Goal: Transaction & Acquisition: Purchase product/service

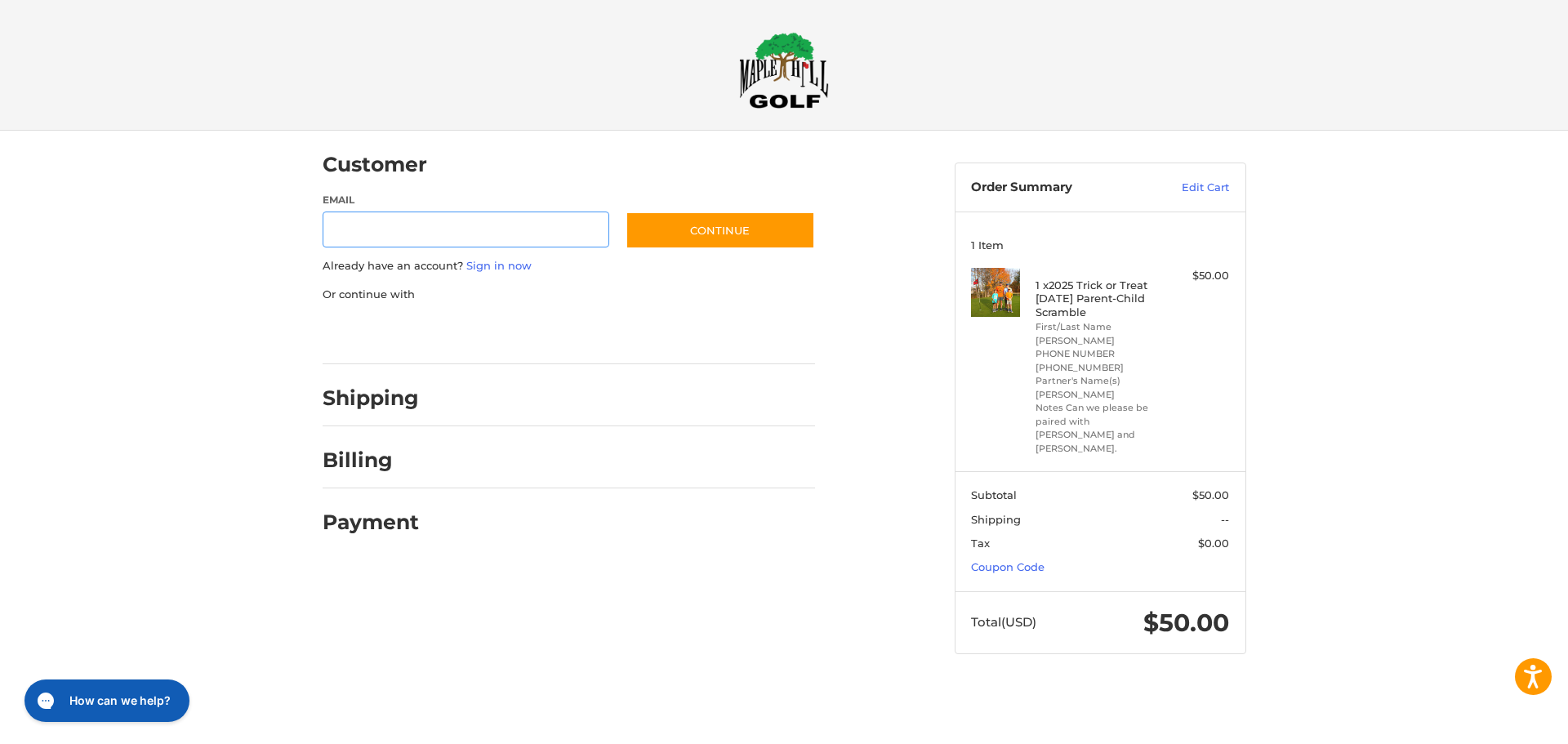
click at [413, 235] on input "Email" at bounding box center [466, 229] width 287 height 37
type input "**********"
click at [731, 211] on button "Continue" at bounding box center [720, 229] width 190 height 38
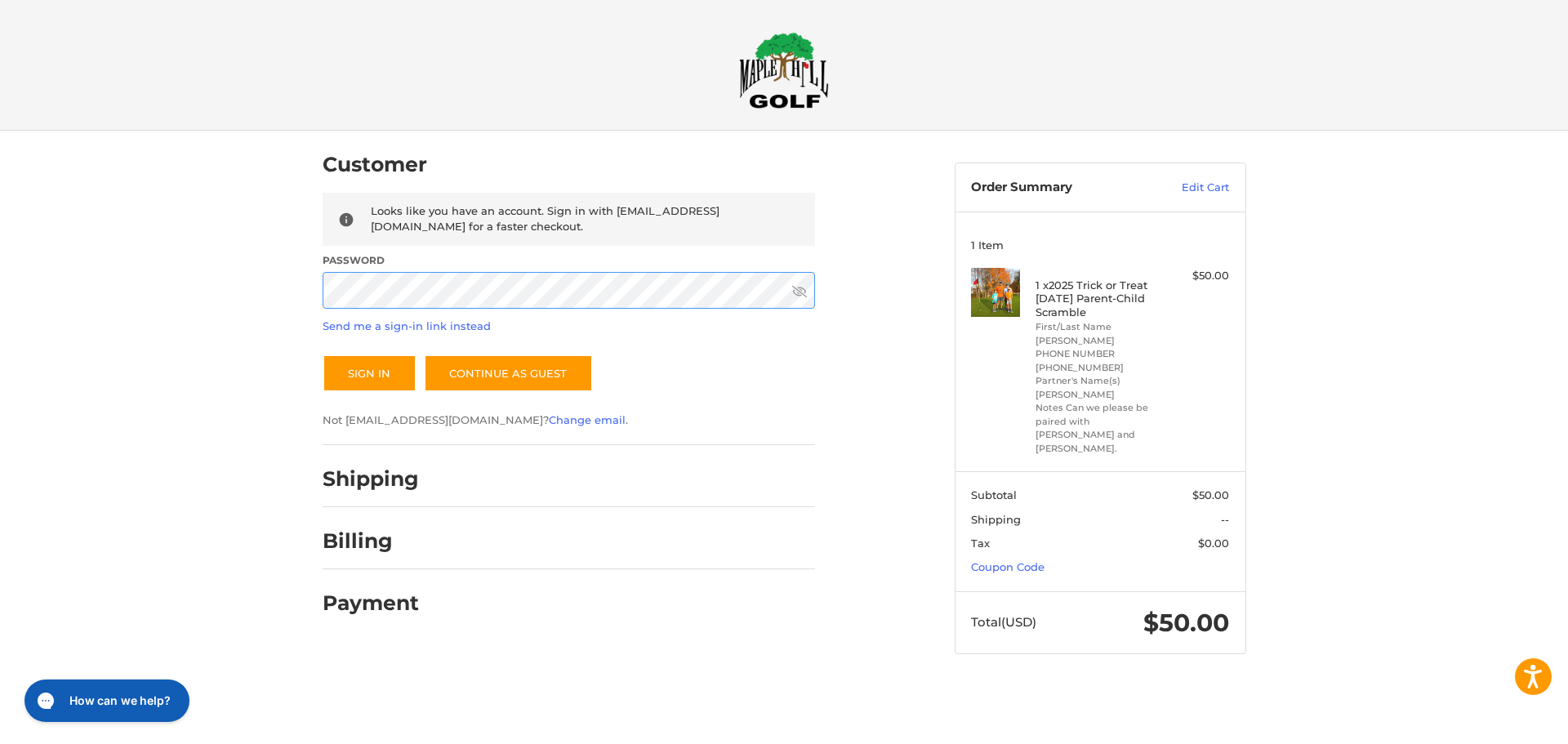
click at [323, 355] on button "Sign In" at bounding box center [369, 373] width 93 height 38
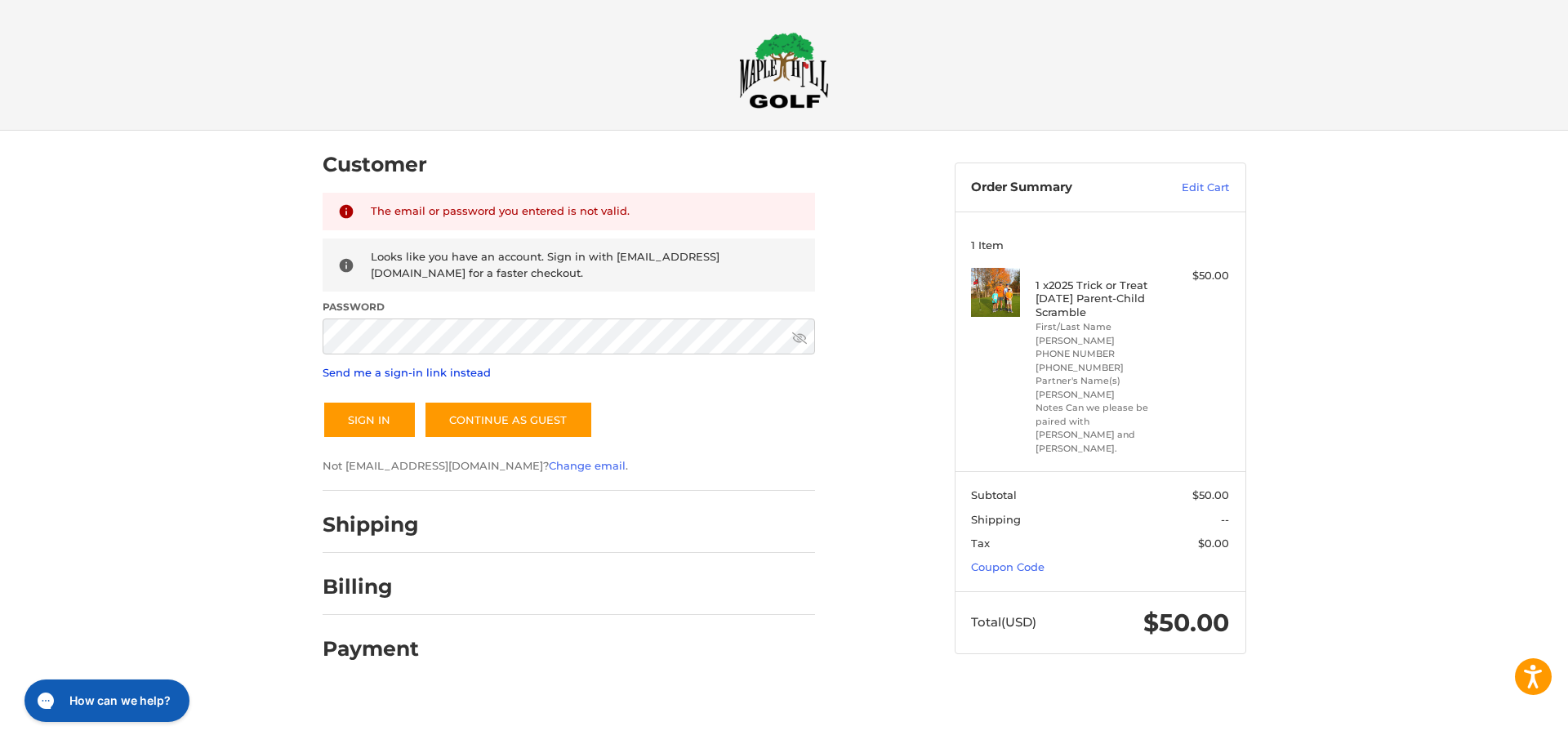
click at [416, 372] on link "Send me a sign-in link instead" at bounding box center [407, 373] width 169 height 13
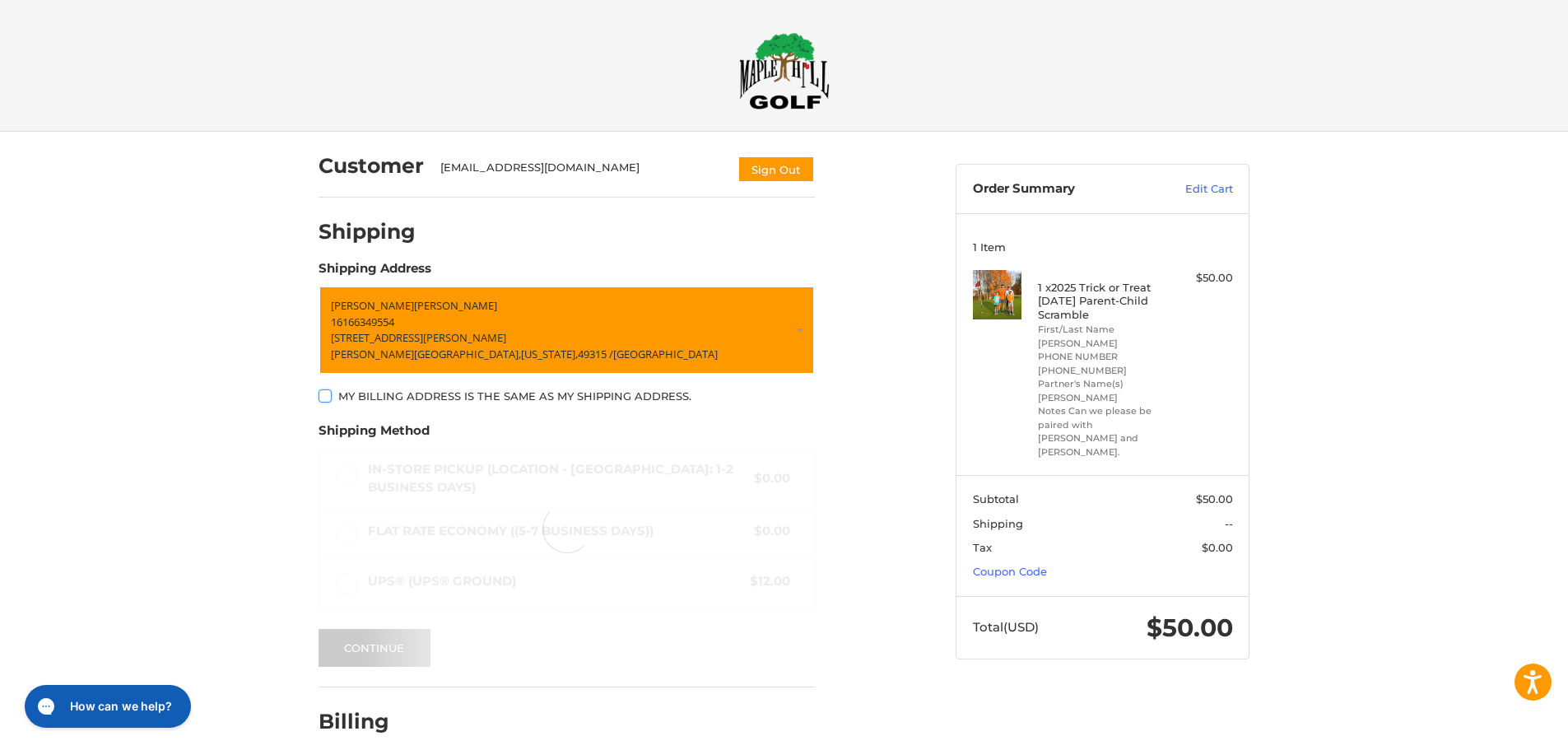
scroll to position [48, 0]
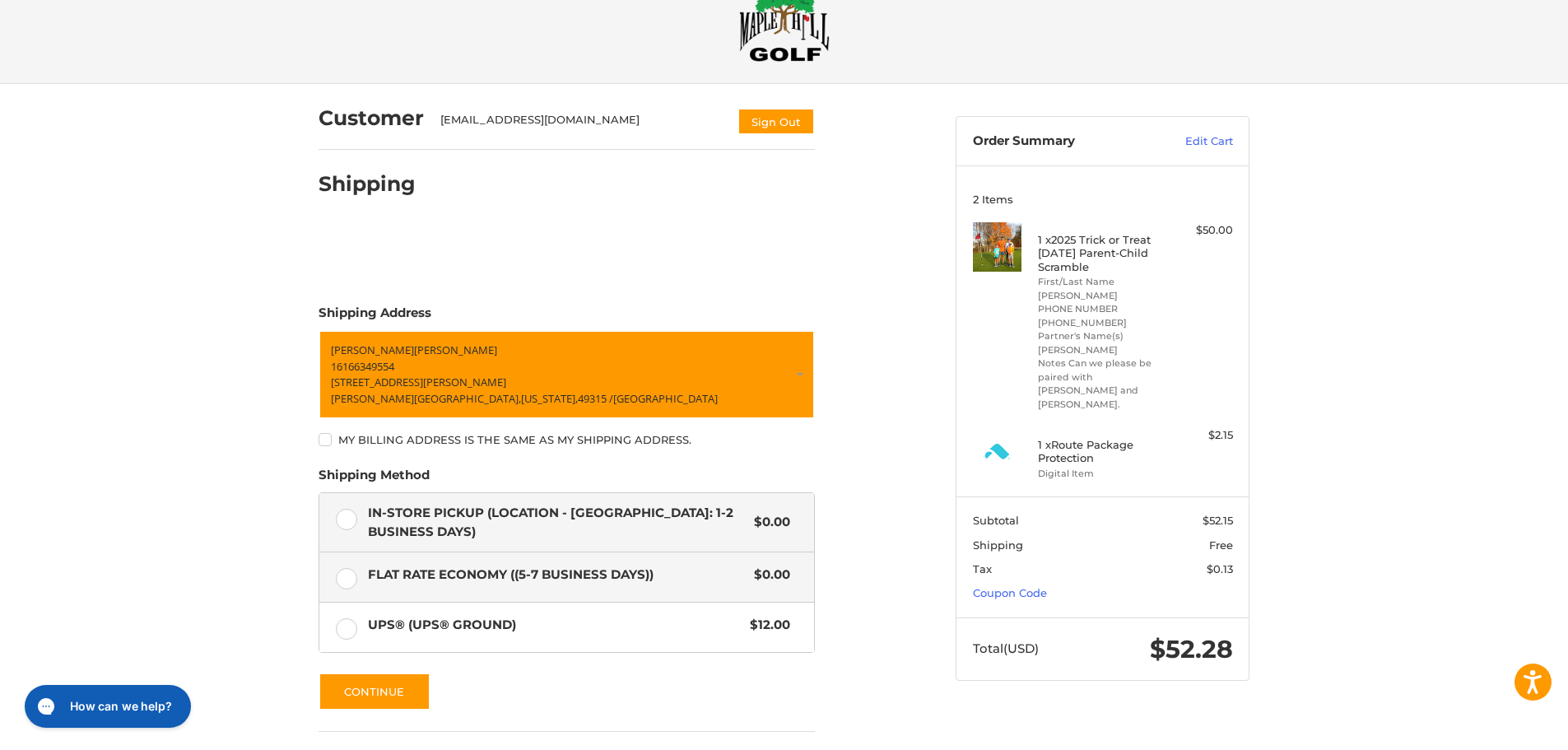
click at [347, 521] on label "In-Store Pickup (Location - Grandville: 1-2 BUSINESS DAYS) $0.00" at bounding box center [566, 523] width 494 height 58
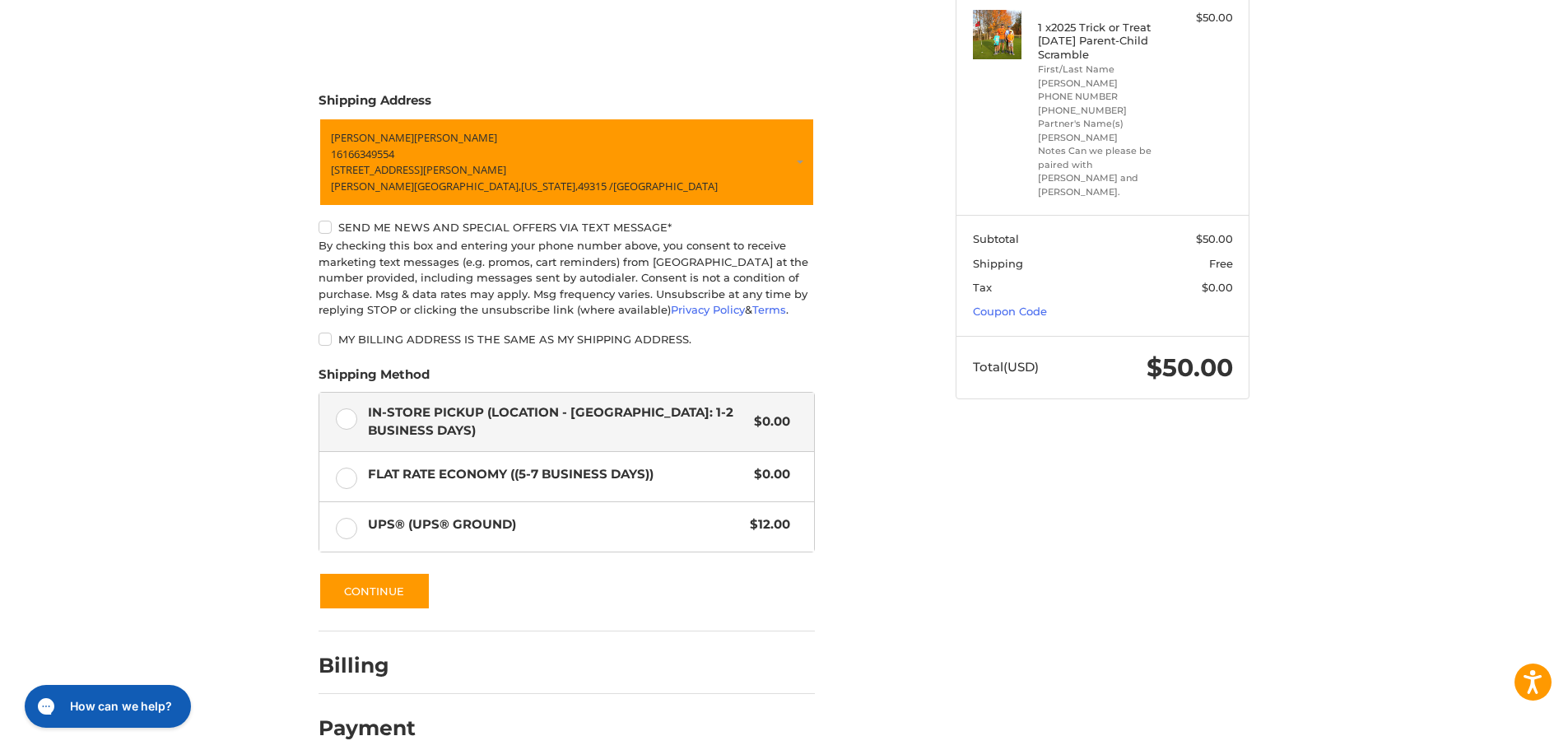
scroll to position [283, 0]
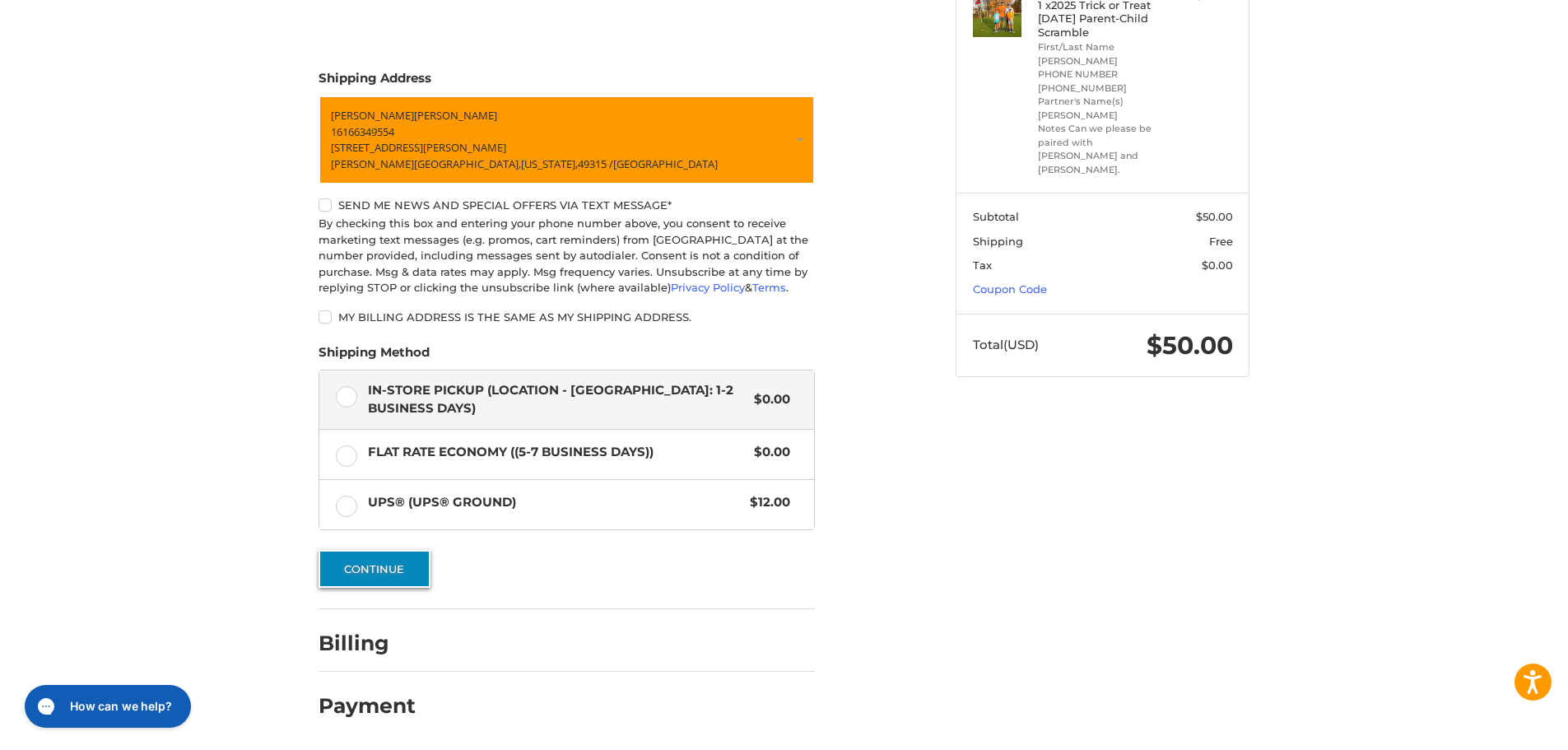
click at [386, 573] on button "Continue" at bounding box center [374, 568] width 112 height 38
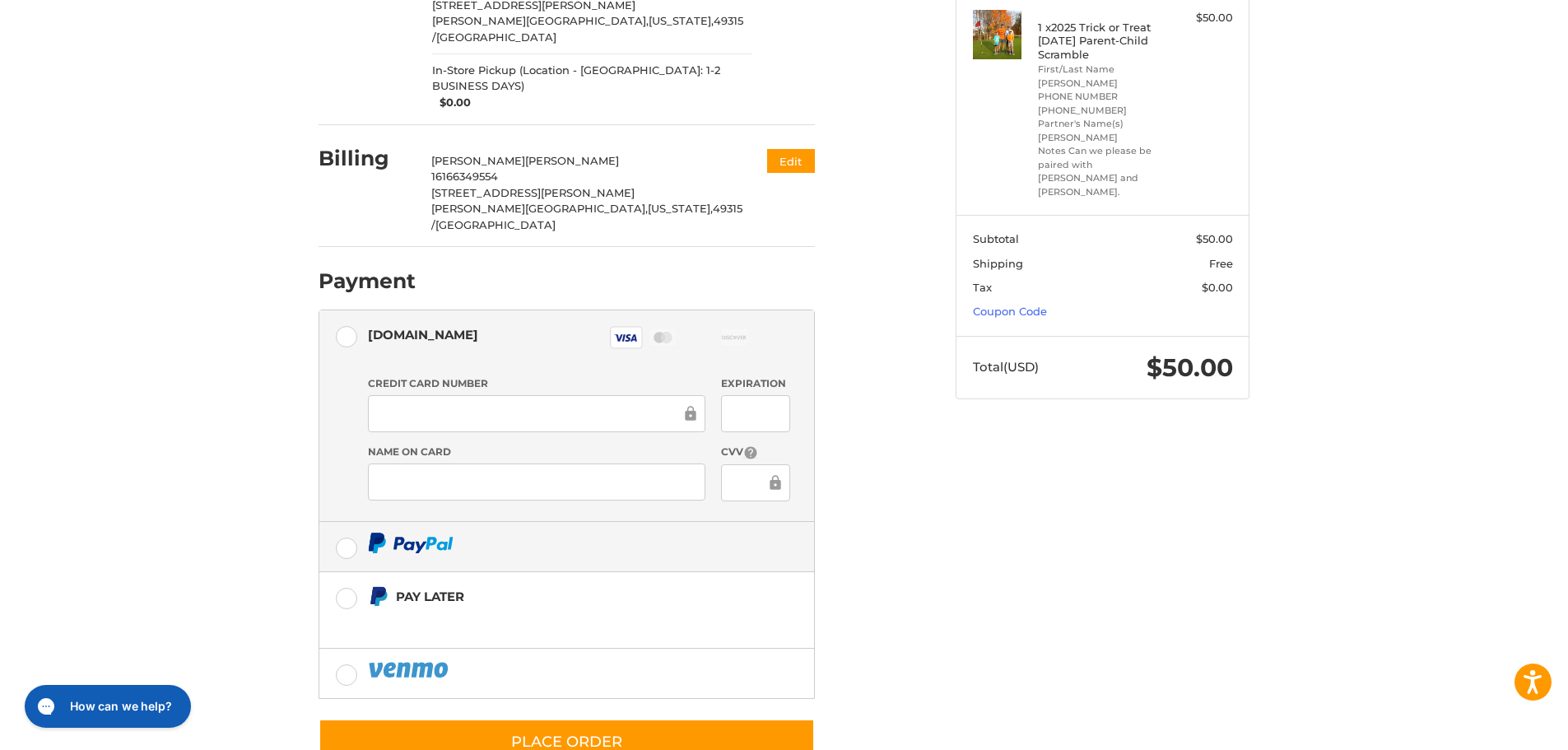
scroll to position [263, 0]
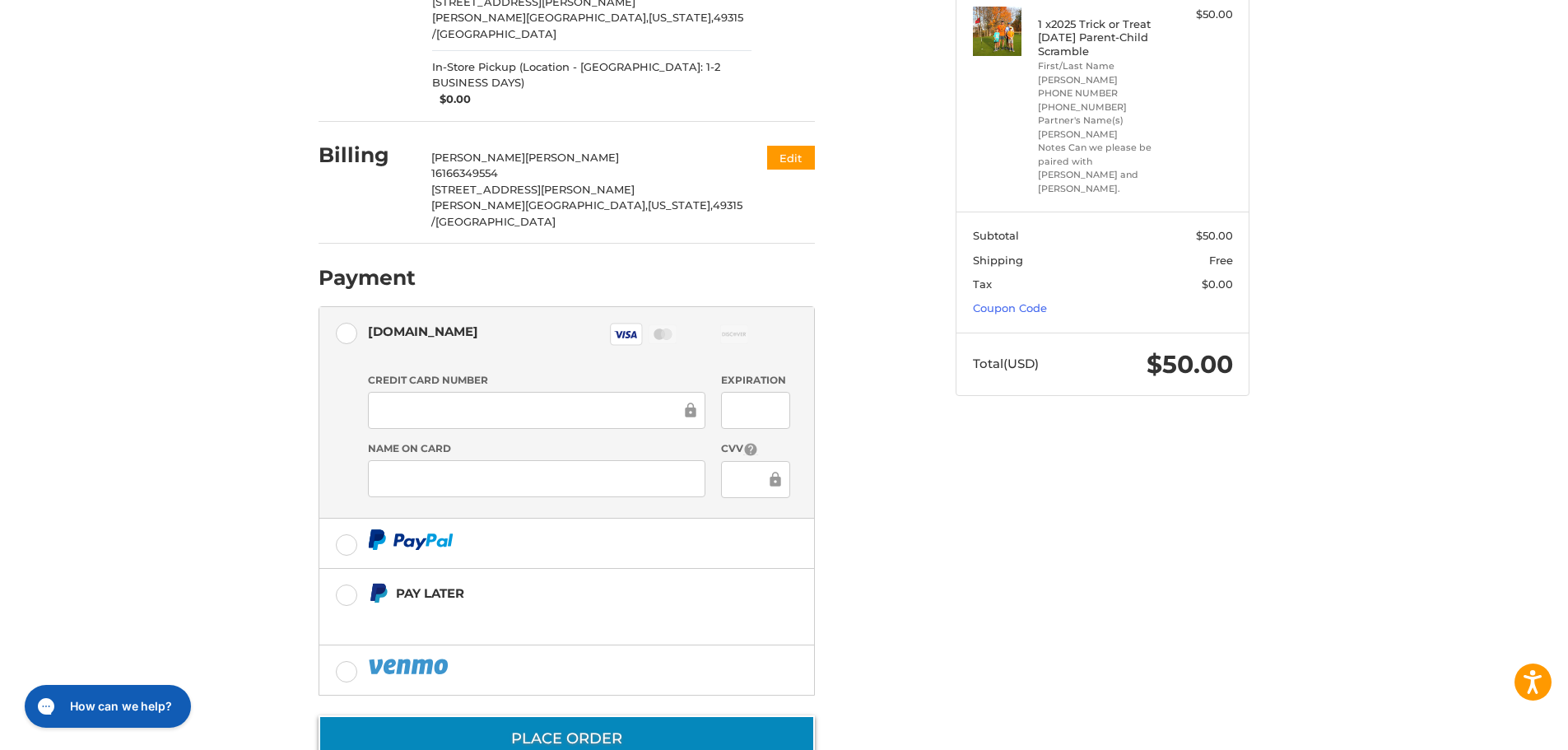
click at [571, 715] on button "Place Order" at bounding box center [566, 738] width 496 height 47
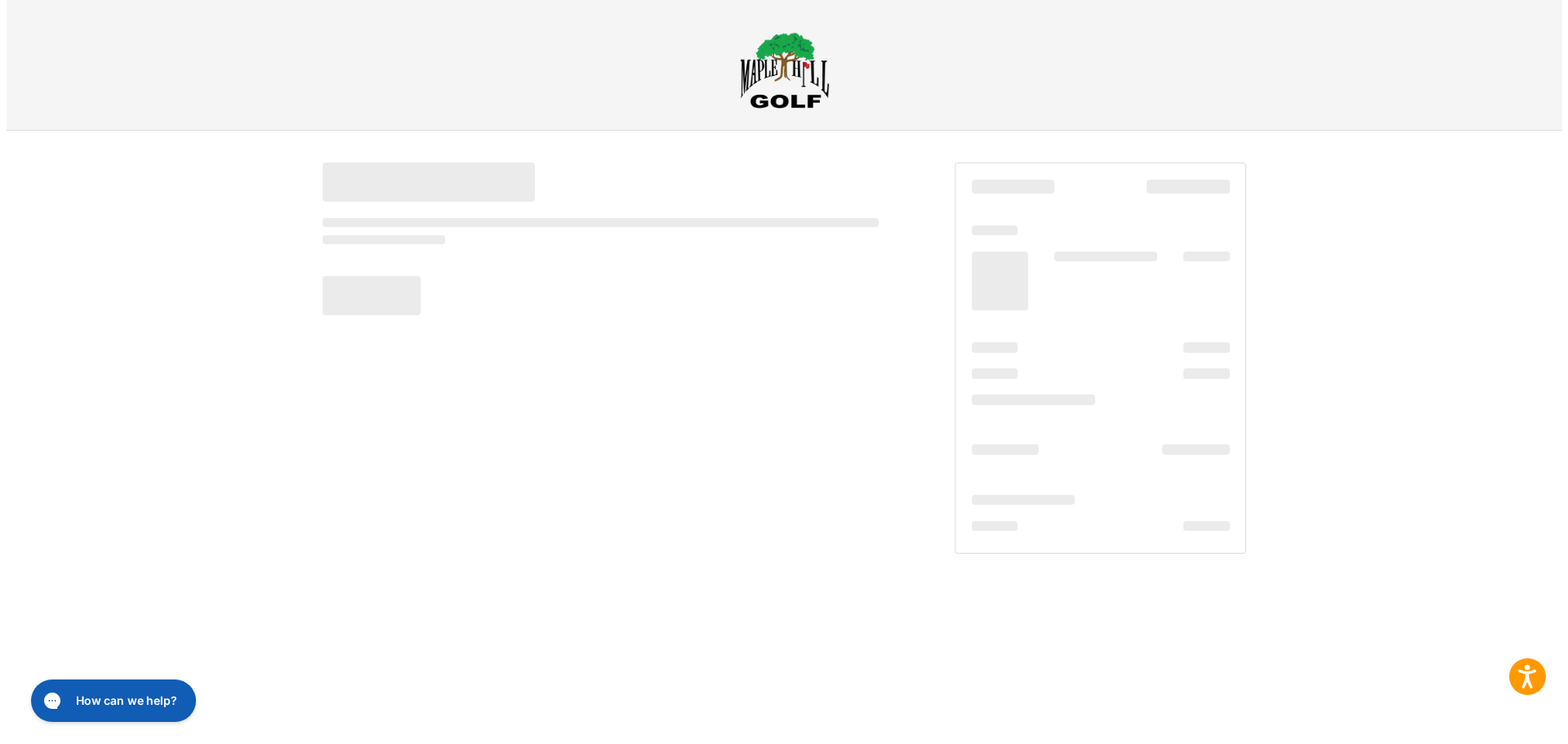
scroll to position [0, 0]
